Goal: Task Accomplishment & Management: Manage account settings

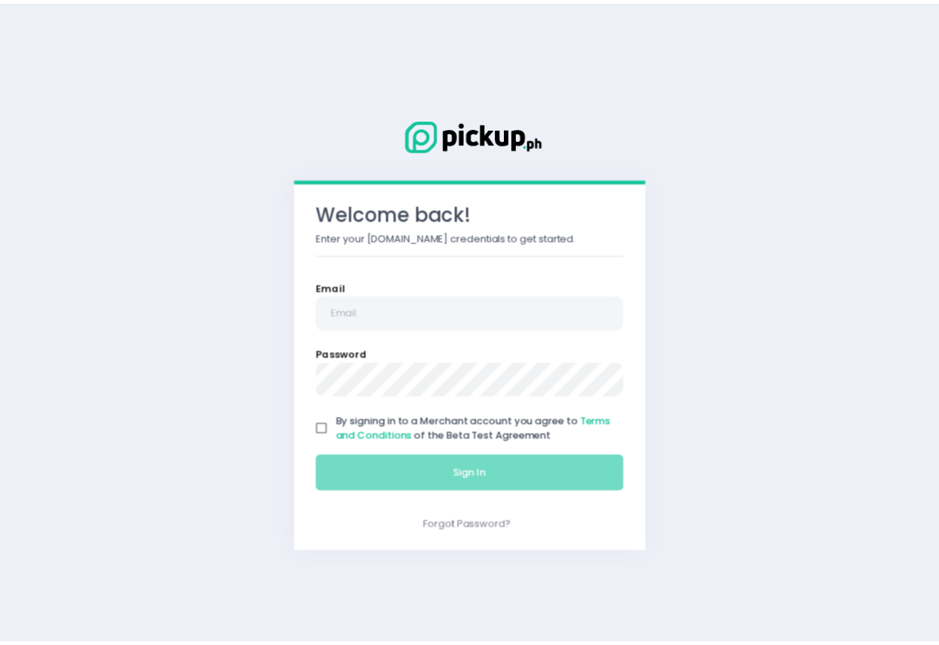
scroll to position [203, 0]
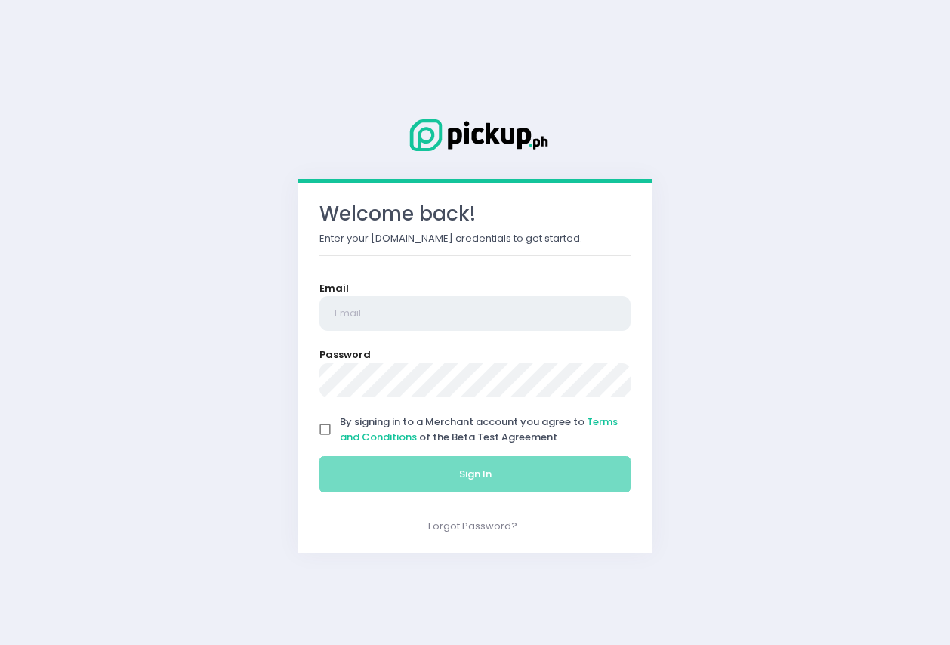
type input "[EMAIL_ADDRESS][DOMAIN_NAME]"
click at [320, 435] on input "By signing in to a Merchant account you agree to Terms and Conditions of the Be…" at bounding box center [325, 429] width 29 height 29
checkbox input "true"
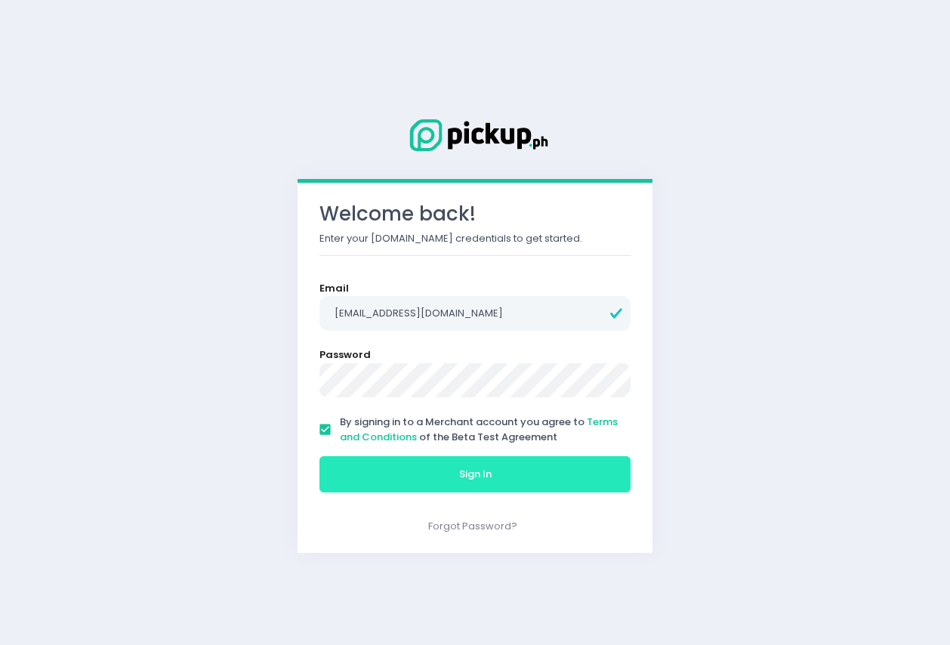
click at [501, 474] on button "Sign In" at bounding box center [474, 474] width 311 height 36
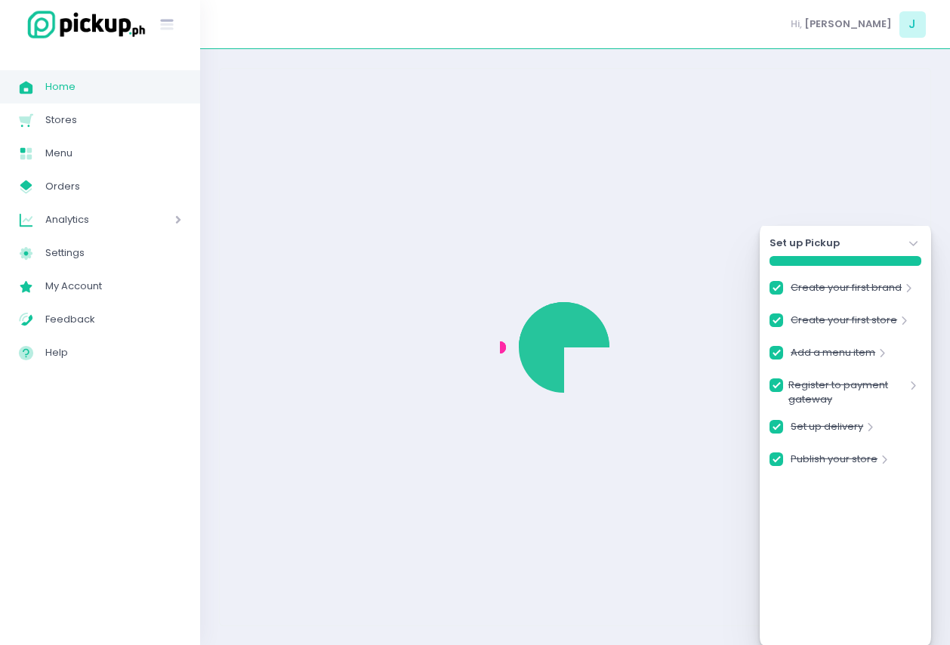
checkbox input "true"
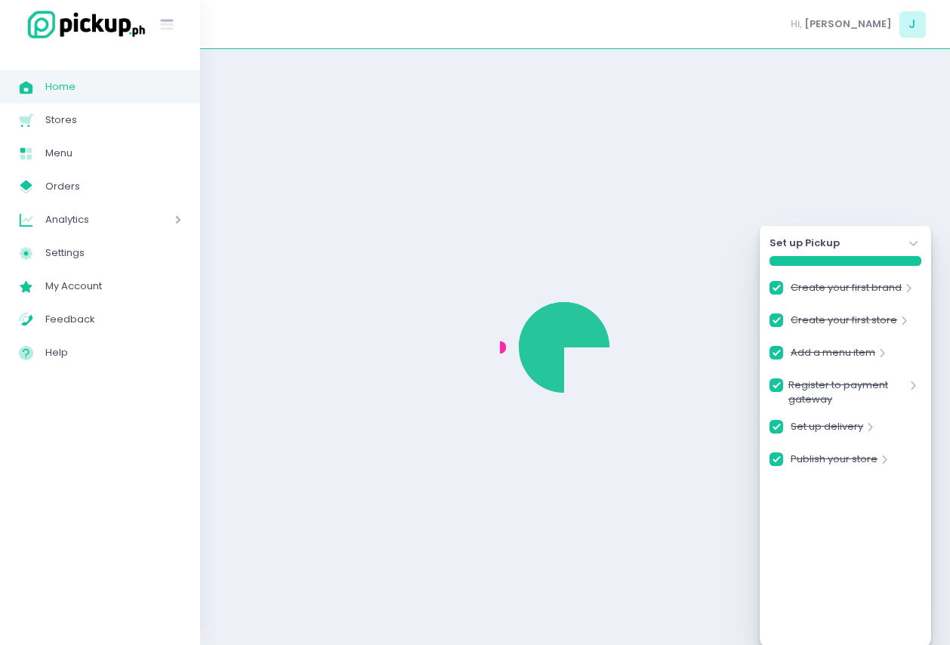
checkbox input "true"
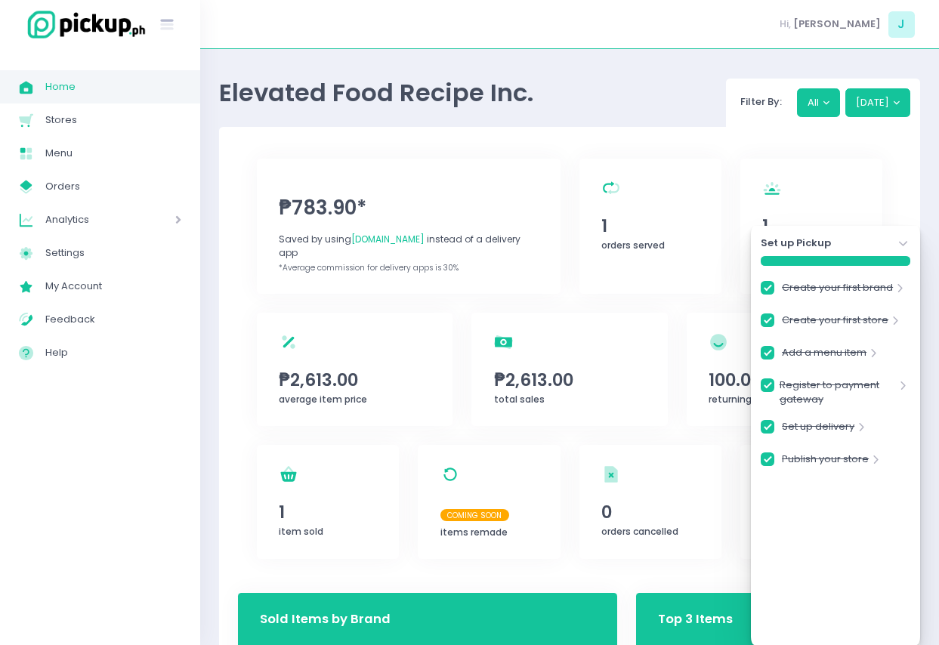
click at [900, 242] on icon at bounding box center [903, 243] width 8 height 5
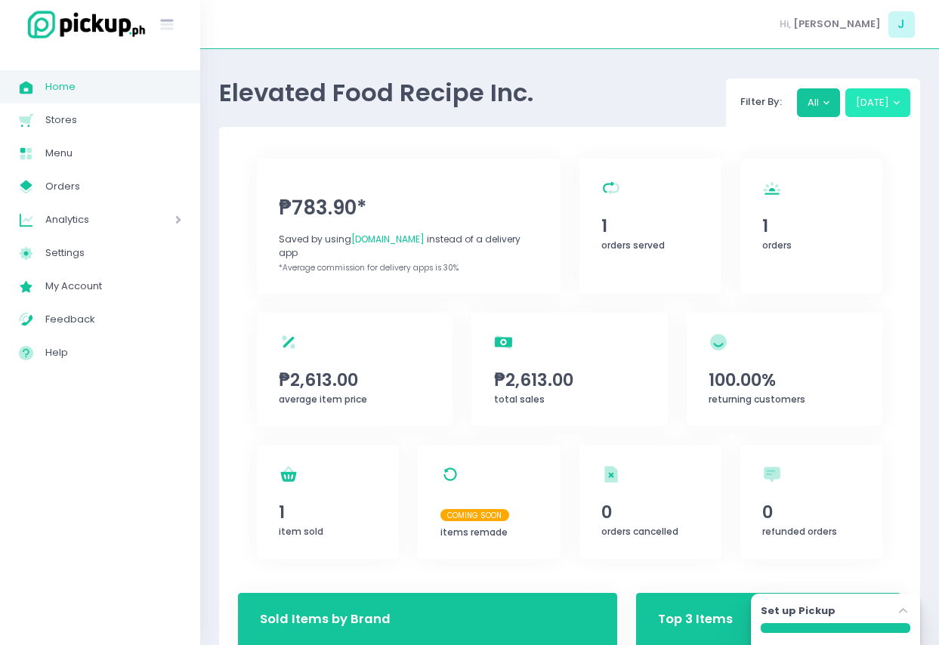
click at [897, 96] on button "[DATE]" at bounding box center [878, 102] width 66 height 29
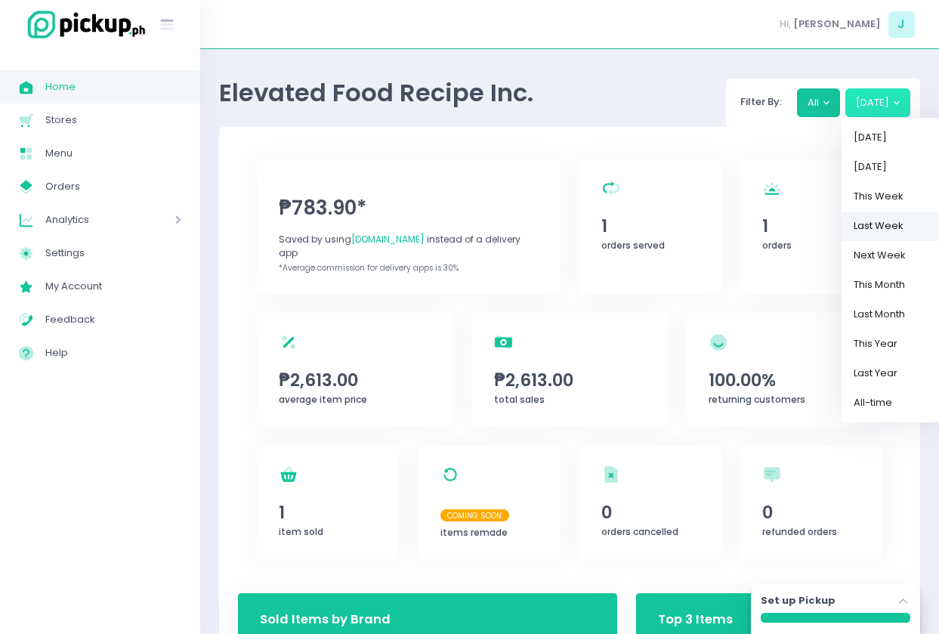
click at [915, 226] on link "Last Week" at bounding box center [890, 225] width 98 height 29
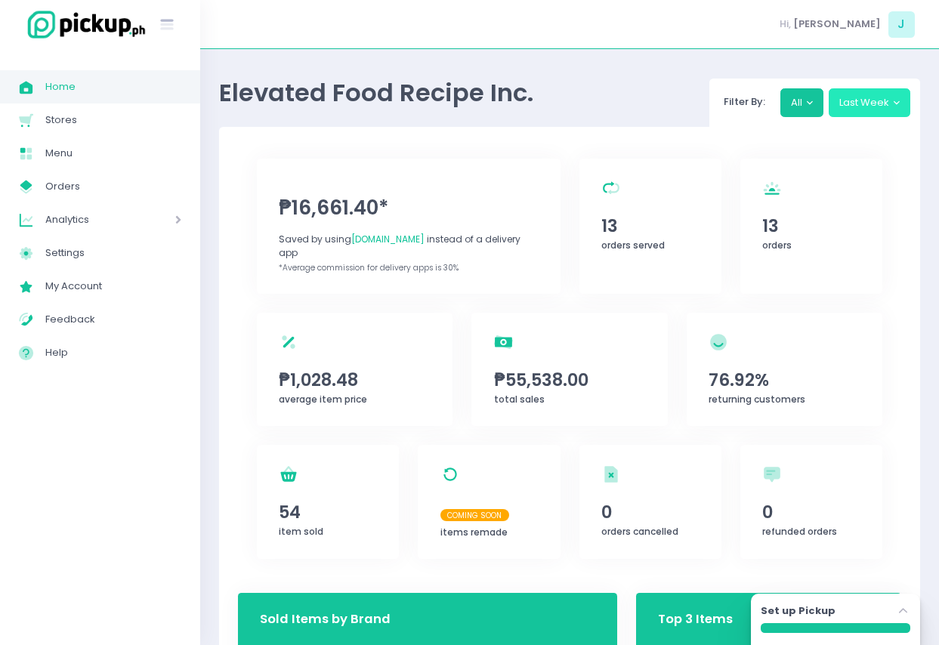
click at [888, 112] on button "Last Week" at bounding box center [870, 102] width 82 height 29
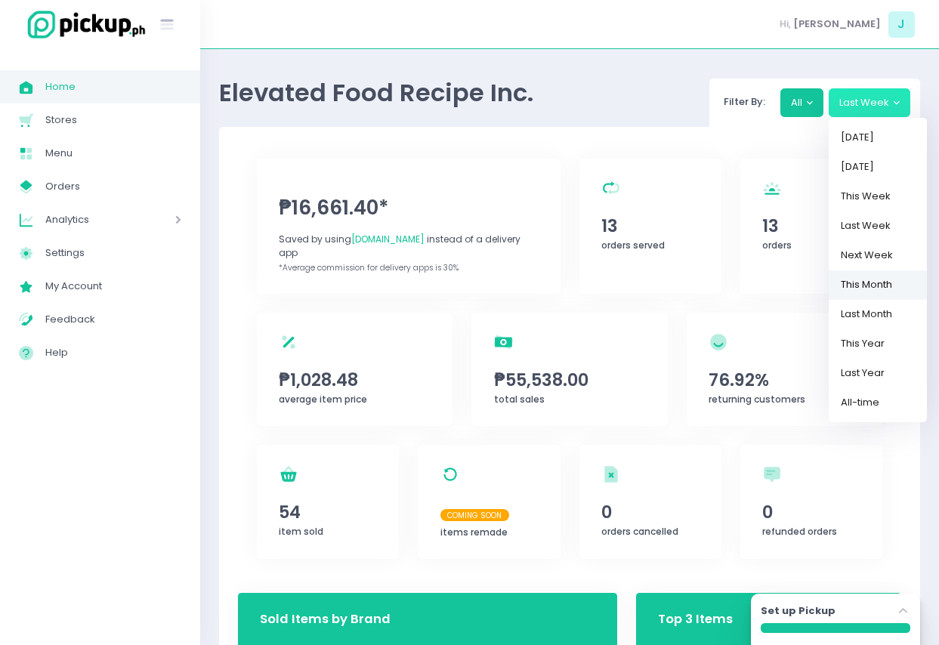
click at [884, 277] on link "This Month" at bounding box center [878, 284] width 98 height 29
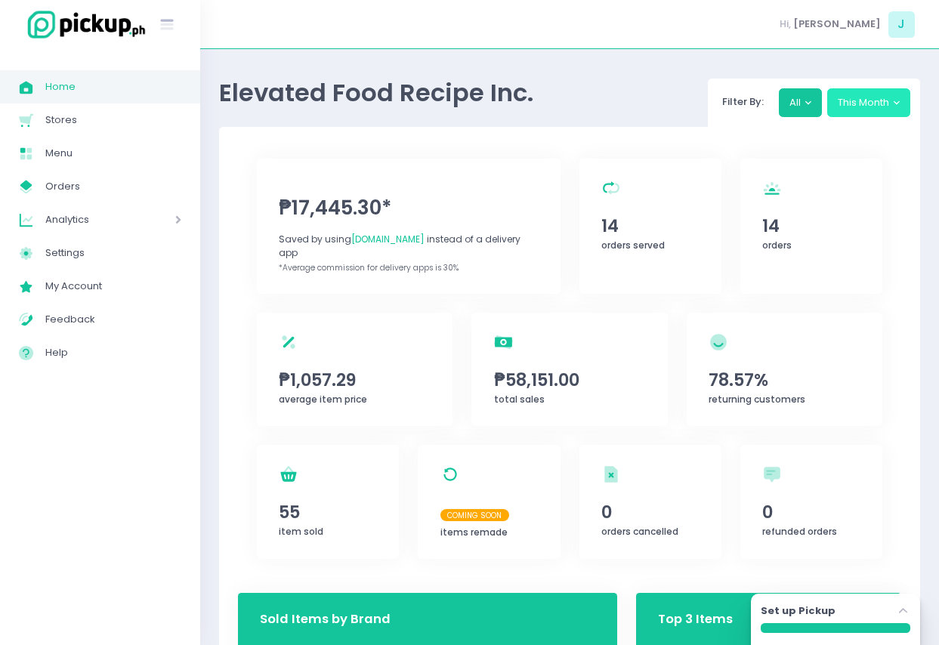
click at [890, 108] on button "This Month" at bounding box center [869, 102] width 84 height 29
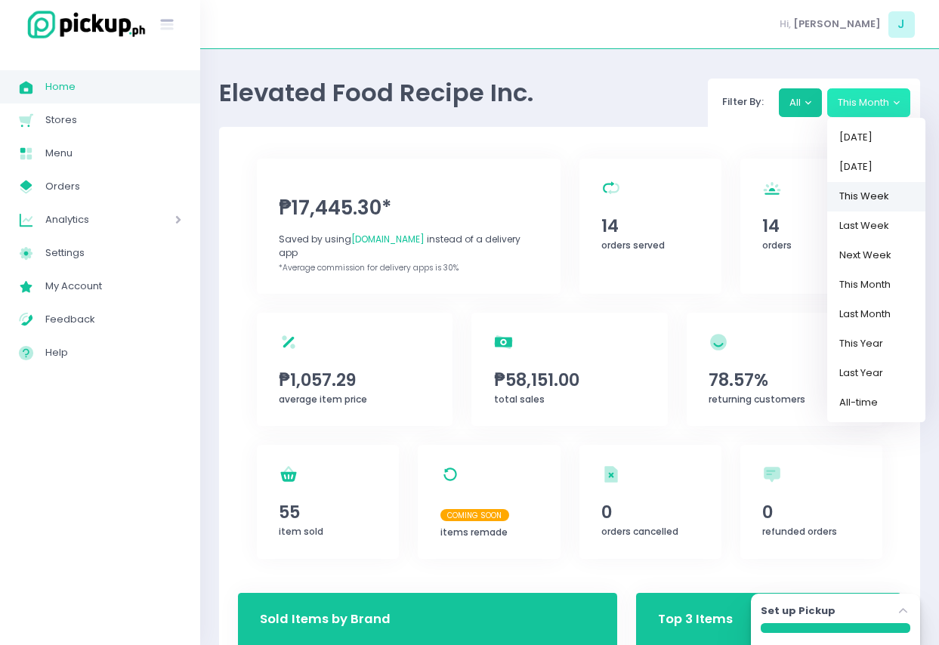
click at [884, 197] on link "This Week" at bounding box center [876, 196] width 98 height 29
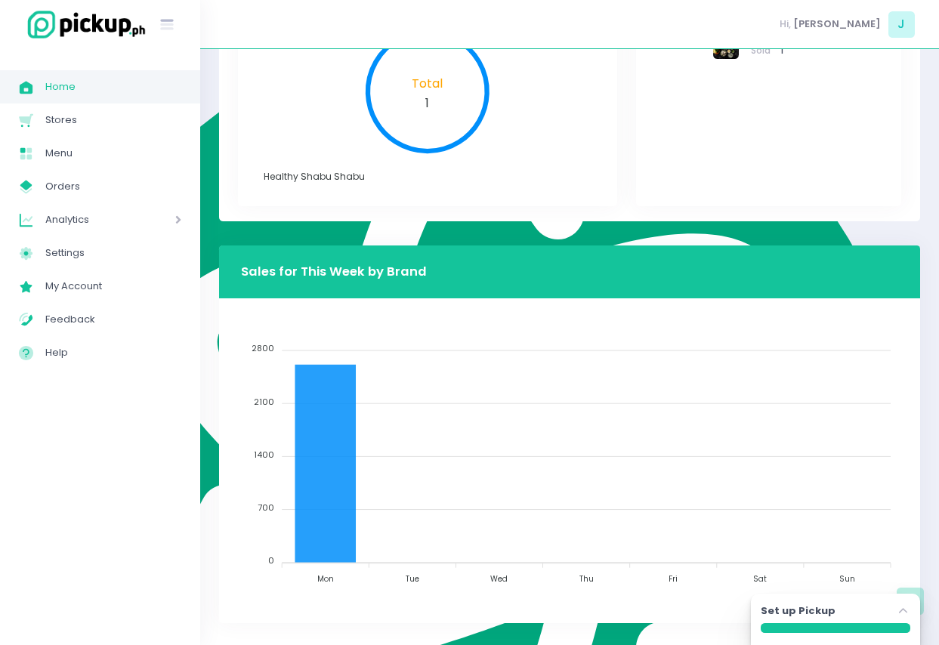
scroll to position [651, 0]
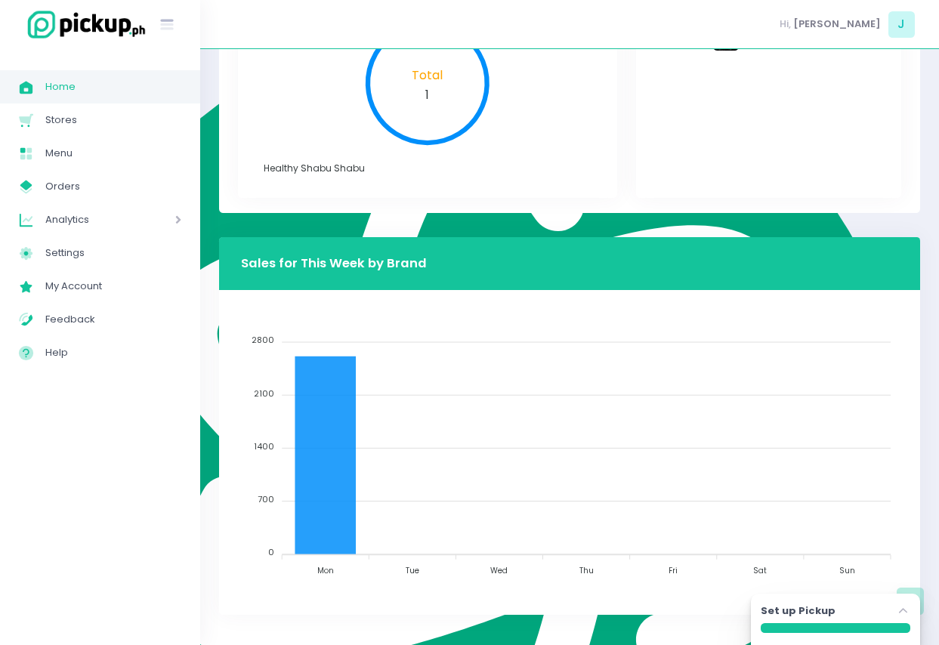
click at [815, 456] on icon "Mon Mon Tue Tue Wed Wed Thu Thu Fri Fri Sat Sat Sun Sun 2800 2800 2100 2100 140…" at bounding box center [569, 451] width 657 height 264
